Goal: Navigation & Orientation: Find specific page/section

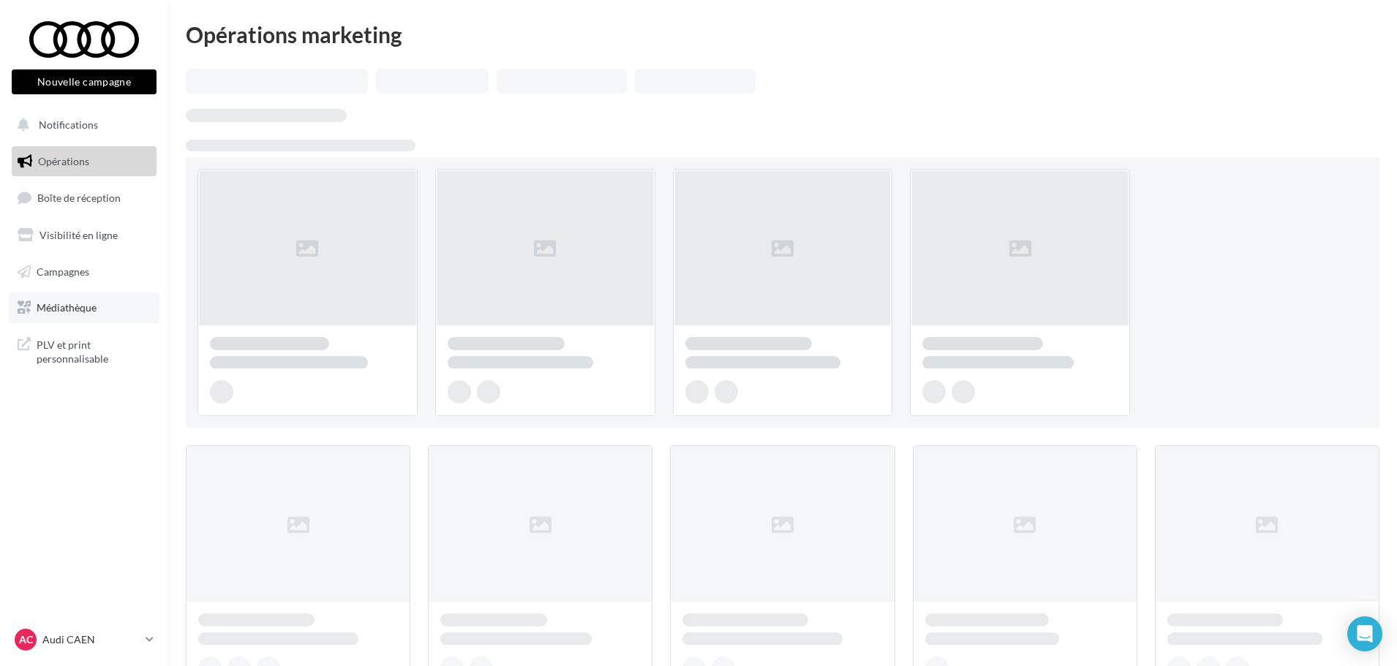
click at [91, 316] on link "Médiathèque" at bounding box center [84, 308] width 151 height 31
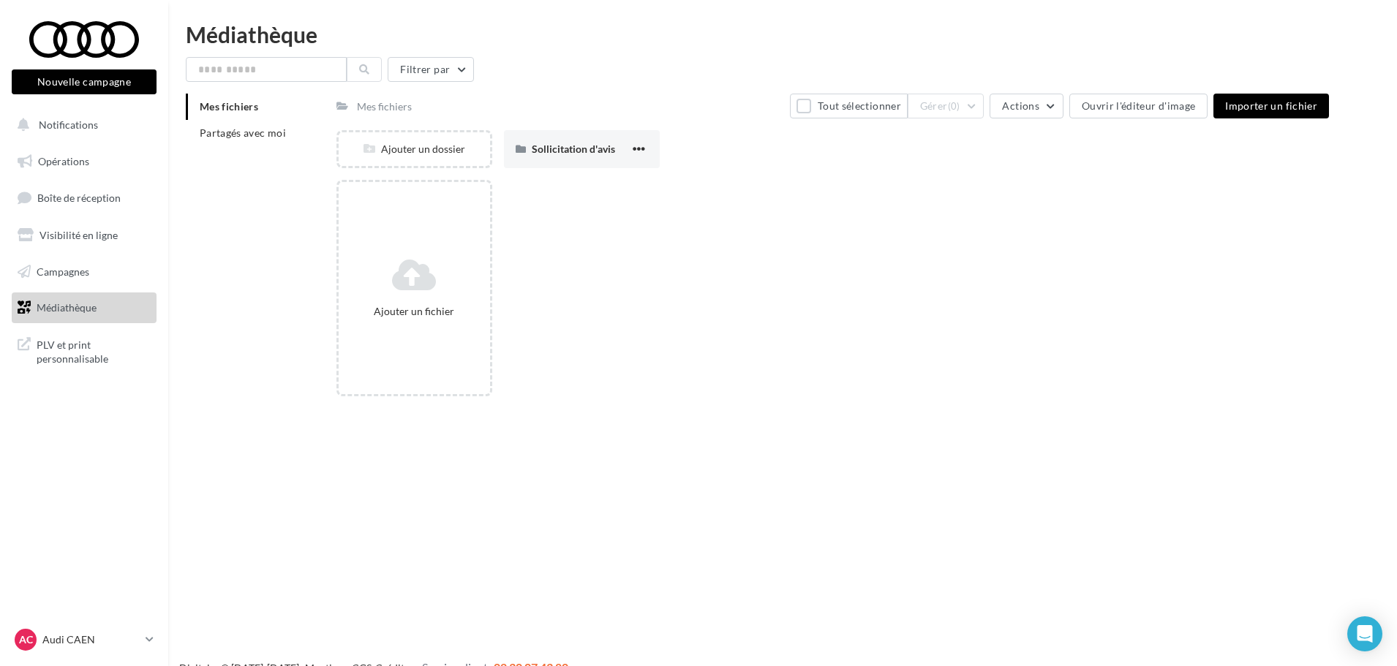
click at [207, 147] on div "Mes fichiers Partagés avec moi" at bounding box center [261, 126] width 151 height 64
click at [212, 133] on span "Partagés avec moi" at bounding box center [243, 133] width 86 height 12
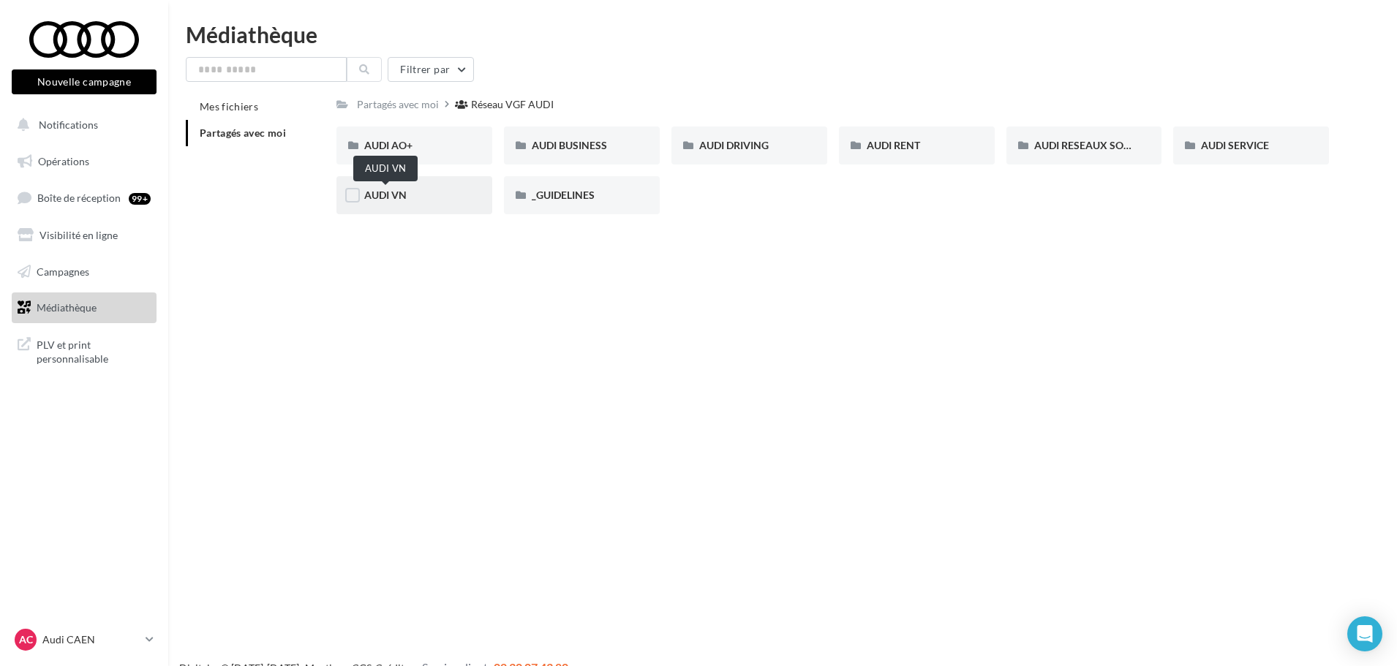
click at [396, 189] on span "AUDI VN" at bounding box center [385, 195] width 42 height 12
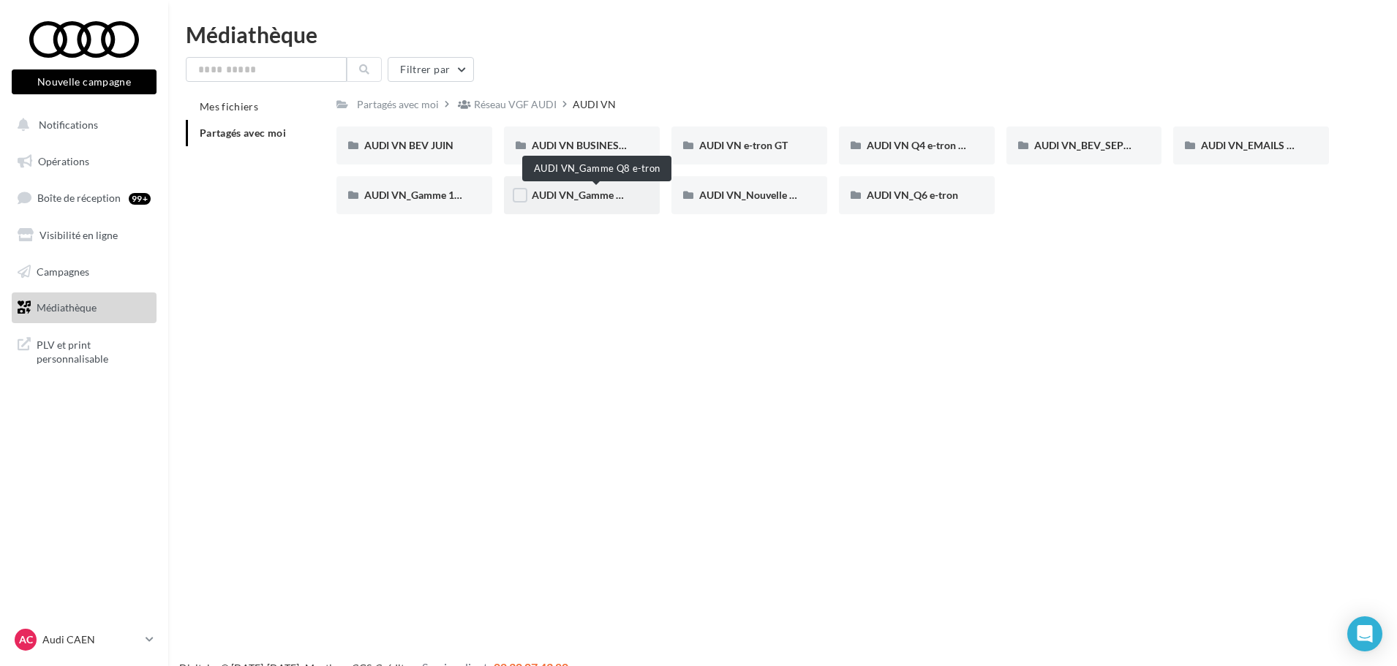
click at [578, 191] on span "AUDI VN_Gamme Q8 e-tron" at bounding box center [596, 195] width 129 height 12
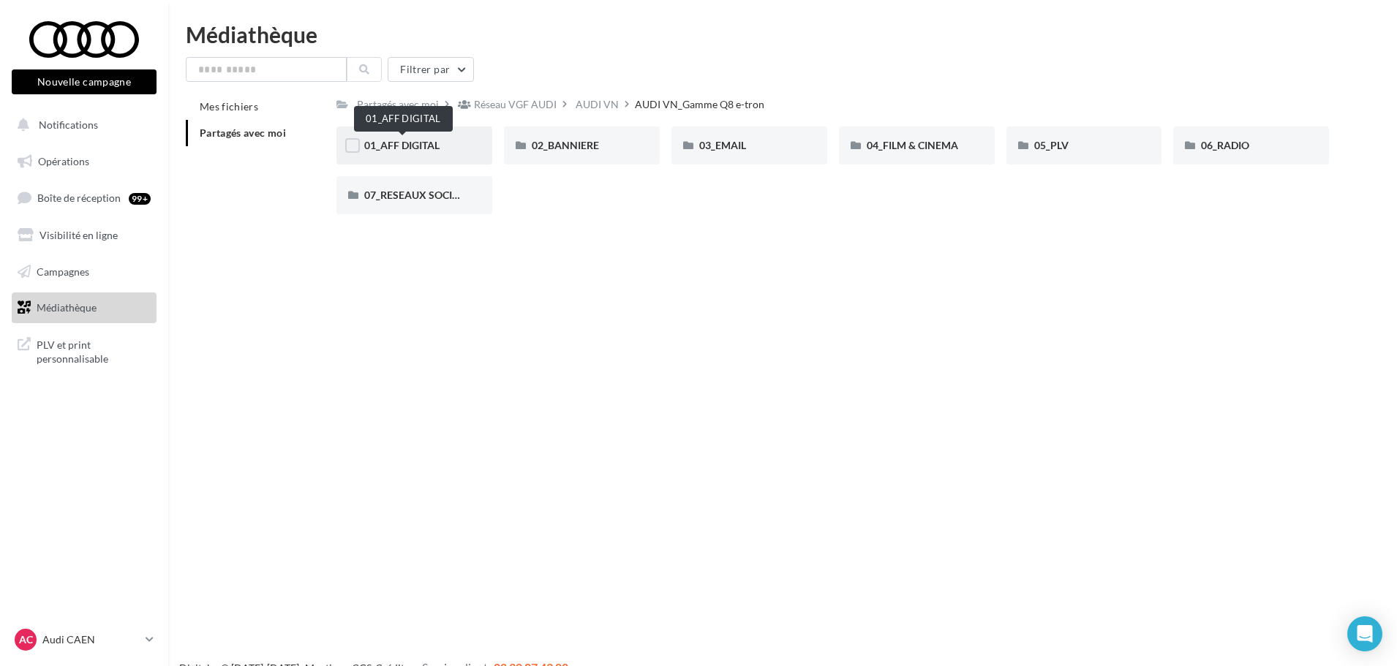
click at [388, 148] on span "01_AFF DIGITAL" at bounding box center [401, 145] width 75 height 12
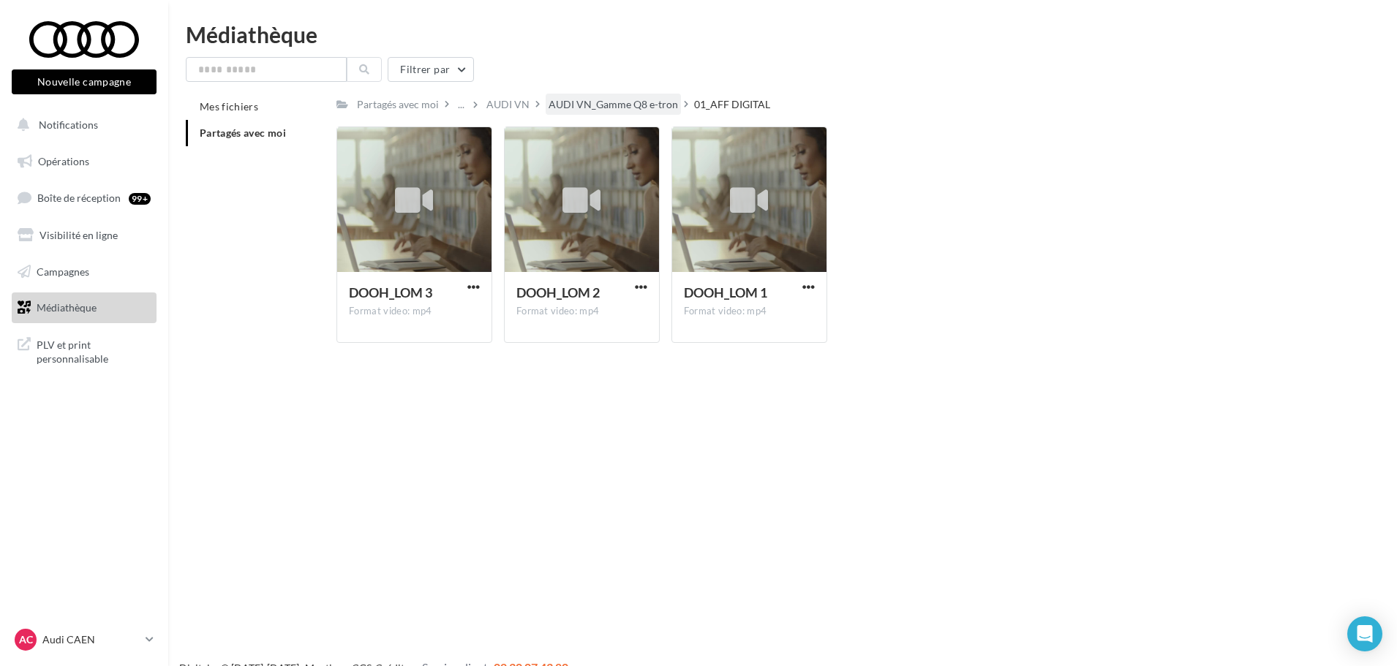
click at [625, 108] on div "AUDI VN_Gamme Q8 e-tron" at bounding box center [613, 104] width 129 height 15
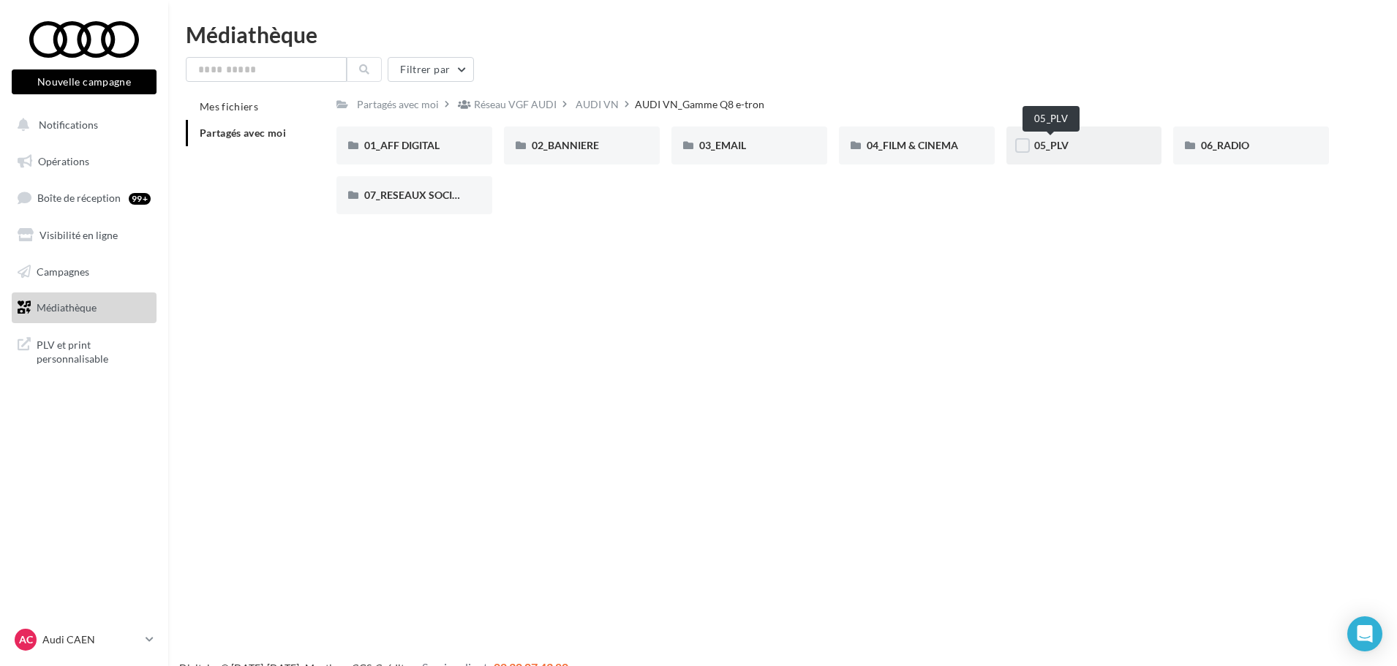
click at [1063, 148] on span "05_PLV" at bounding box center [1051, 145] width 34 height 12
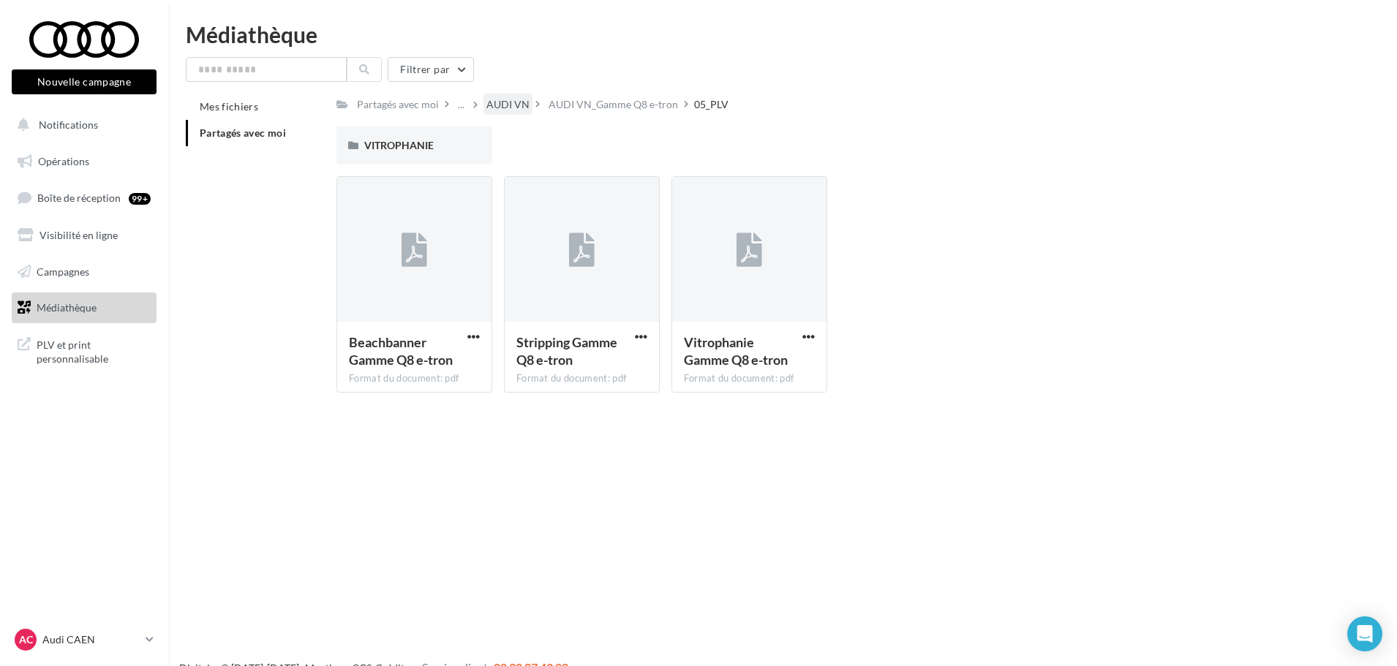
click at [526, 99] on div "AUDI VN" at bounding box center [507, 104] width 43 height 15
